Goal: Browse casually: Explore the website without a specific task or goal

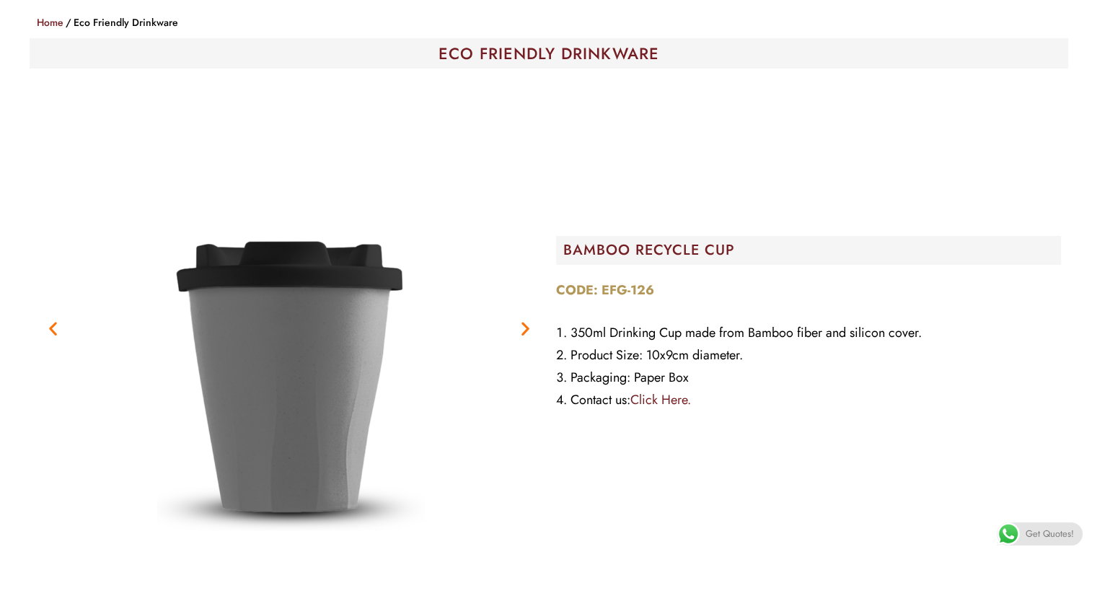
click at [519, 327] on icon "Next slide" at bounding box center [525, 328] width 18 height 18
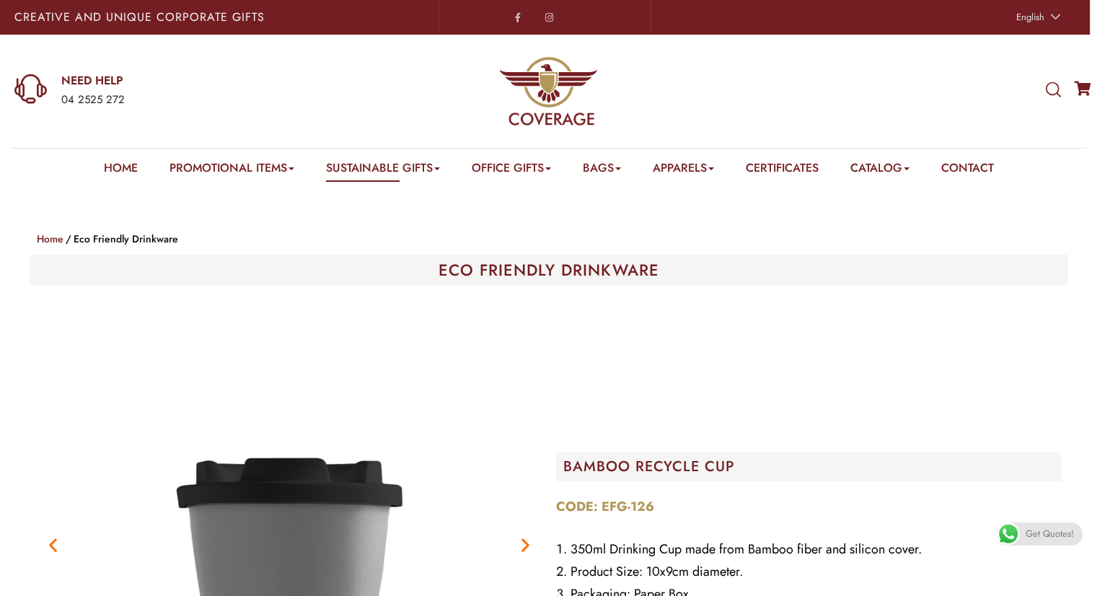
scroll to position [323, 0]
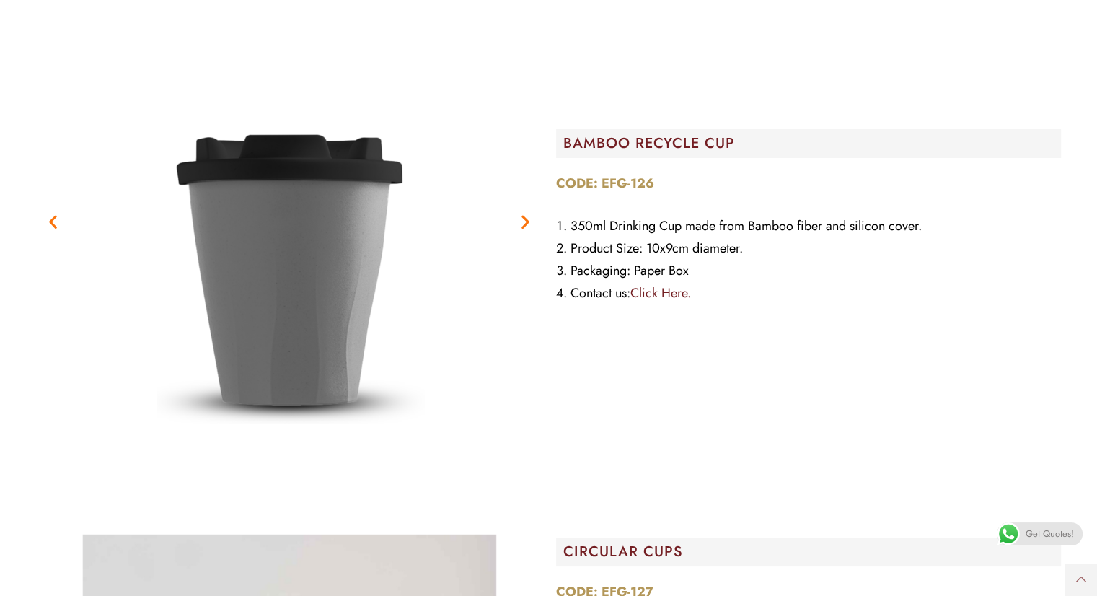
click at [526, 221] on icon "Next slide" at bounding box center [525, 221] width 18 height 18
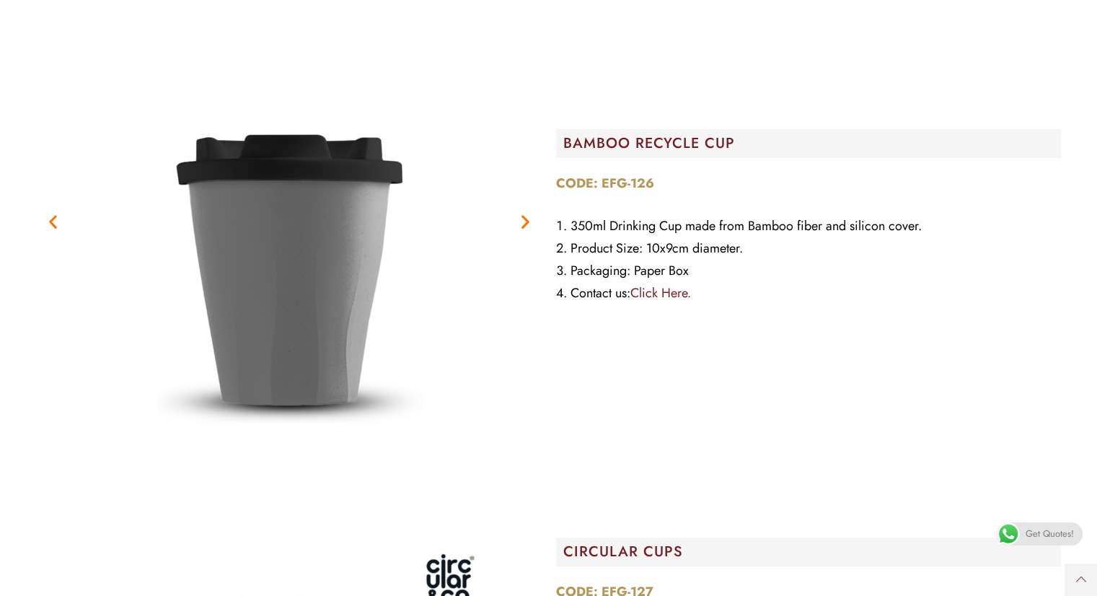
click at [146, 471] on img "1 / 2" at bounding box center [289, 221] width 505 height 505
